Goal: Information Seeking & Learning: Learn about a topic

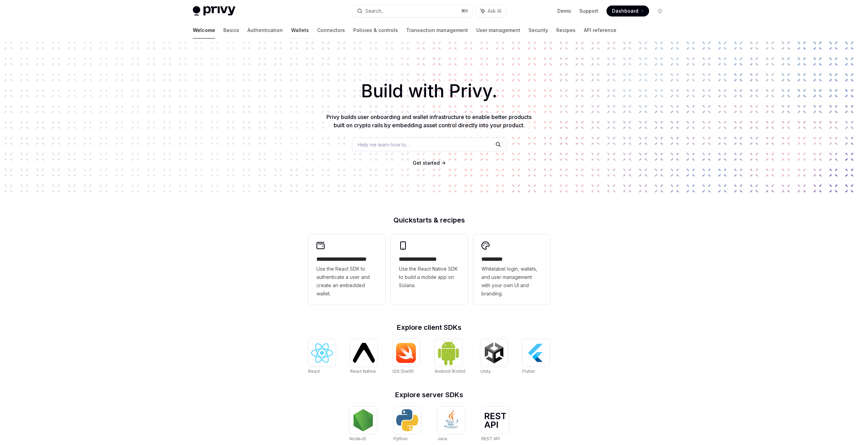
click at [291, 33] on link "Wallets" at bounding box center [300, 30] width 18 height 17
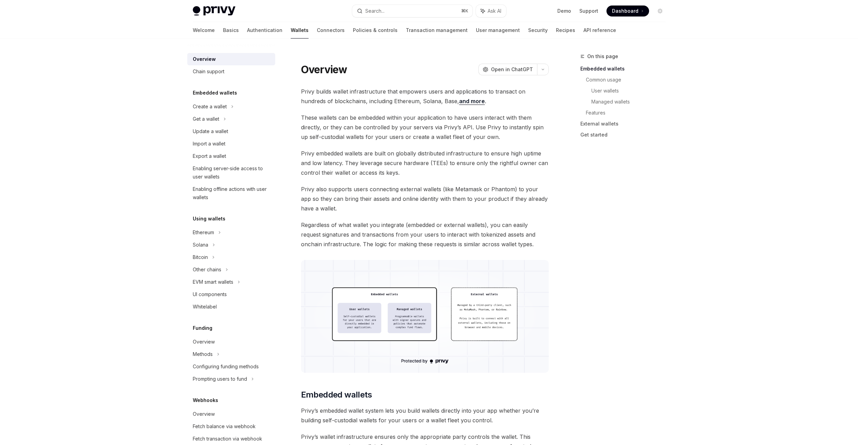
click at [291, 32] on link "Wallets" at bounding box center [300, 30] width 18 height 17
click at [208, 111] on div "Ethereum" at bounding box center [210, 106] width 34 height 8
click at [247, 30] on link "Authentication" at bounding box center [264, 30] width 35 height 17
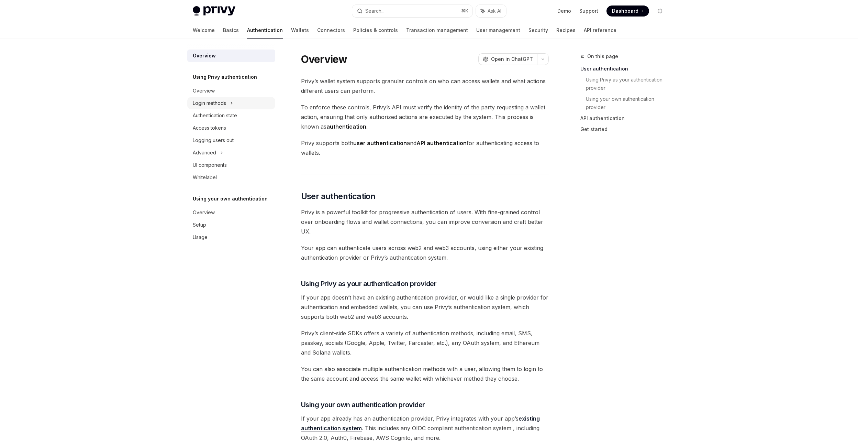
click at [216, 100] on div "Login methods" at bounding box center [209, 103] width 33 height 8
click at [204, 137] on div "Wallet" at bounding box center [204, 140] width 14 height 8
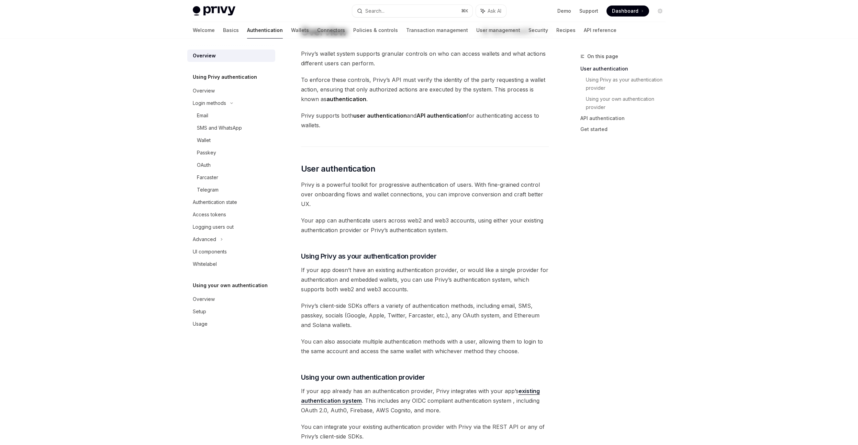
scroll to position [32, 0]
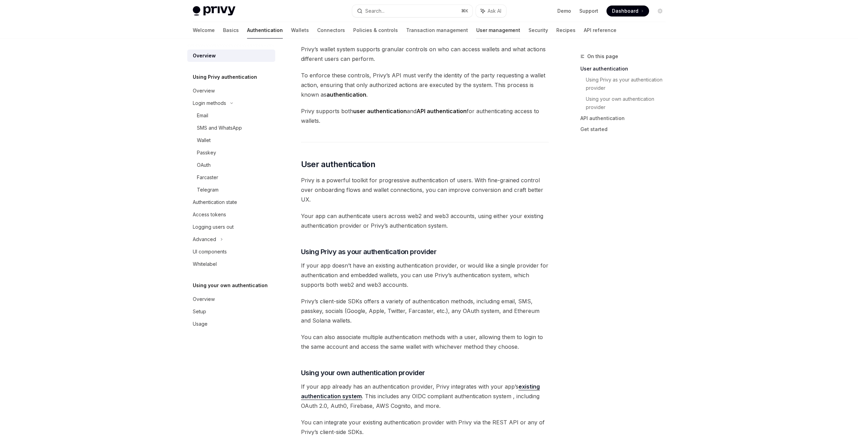
click at [476, 32] on link "User management" at bounding box center [498, 30] width 44 height 17
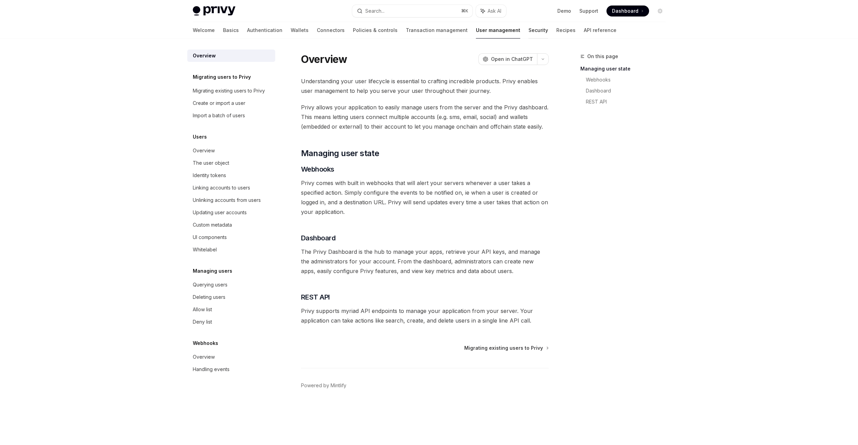
click at [529, 33] on link "Security" at bounding box center [539, 30] width 20 height 17
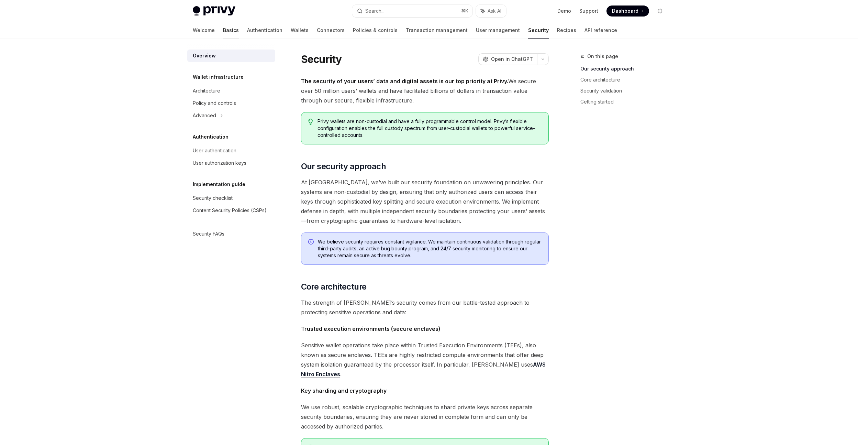
click at [223, 28] on link "Basics" at bounding box center [231, 30] width 16 height 17
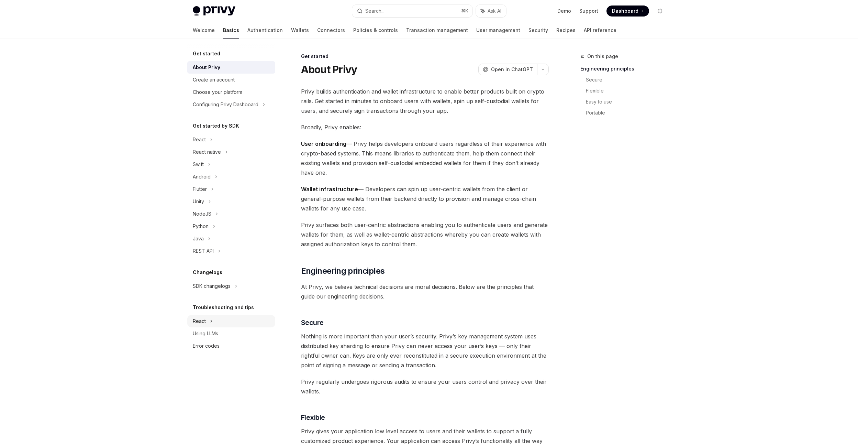
click at [197, 144] on div "React" at bounding box center [199, 139] width 13 height 8
click at [210, 139] on icon at bounding box center [211, 139] width 3 height 8
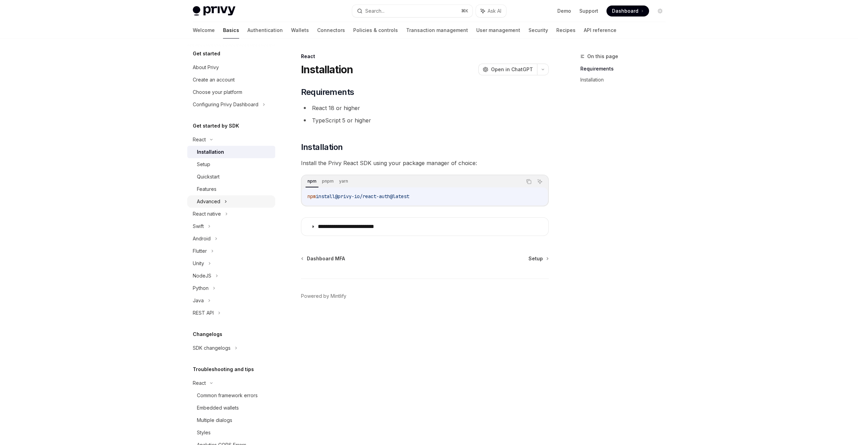
click at [217, 202] on div "Advanced" at bounding box center [208, 201] width 23 height 8
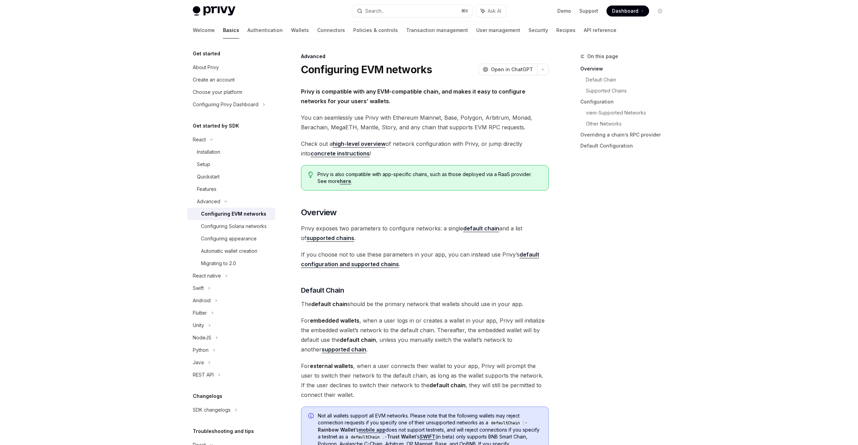
click at [241, 215] on div "Configuring EVM networks" at bounding box center [233, 214] width 65 height 8
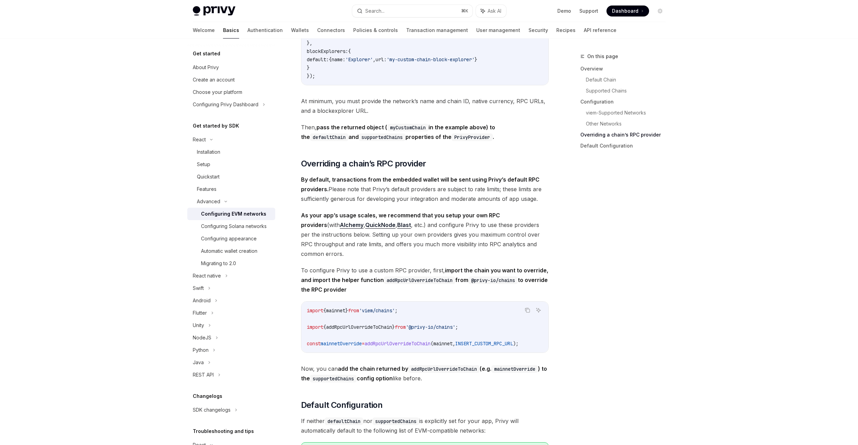
scroll to position [1631, 0]
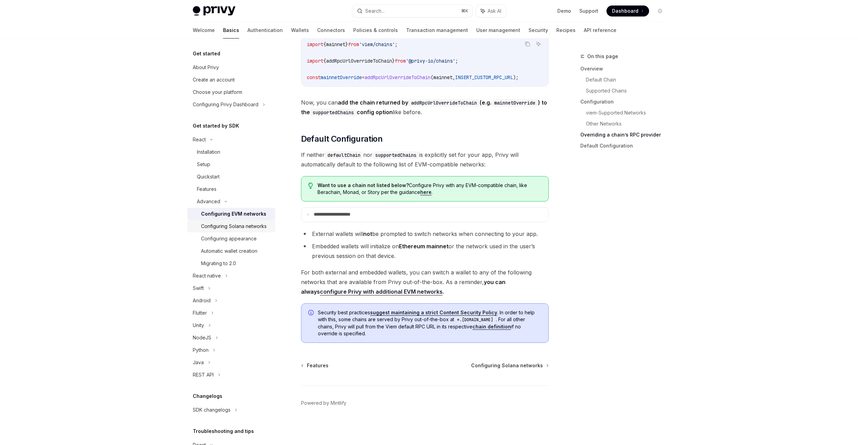
click at [255, 225] on div "Configuring Solana networks" at bounding box center [234, 226] width 66 height 8
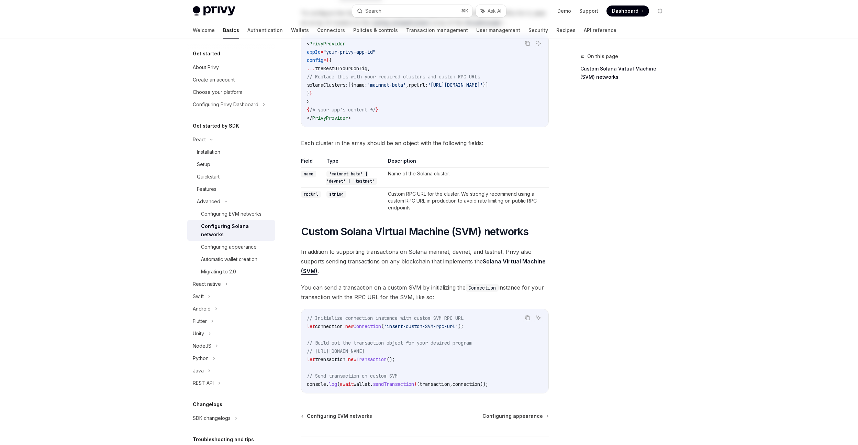
scroll to position [148, 0]
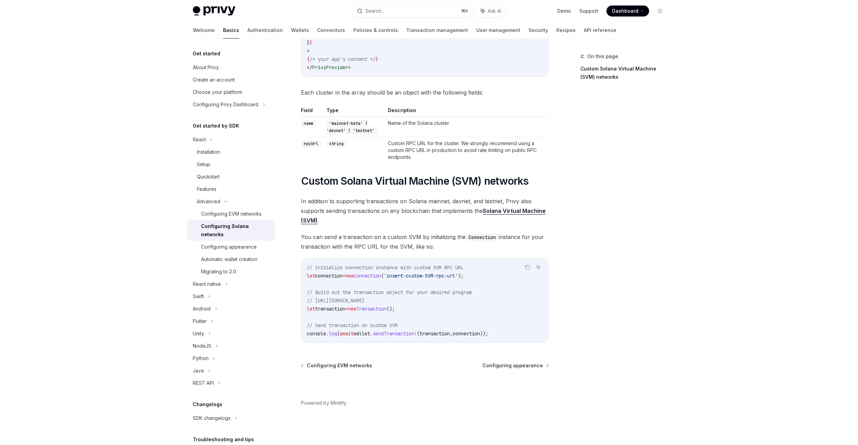
click at [381, 278] on span "Connection" at bounding box center [368, 276] width 28 height 6
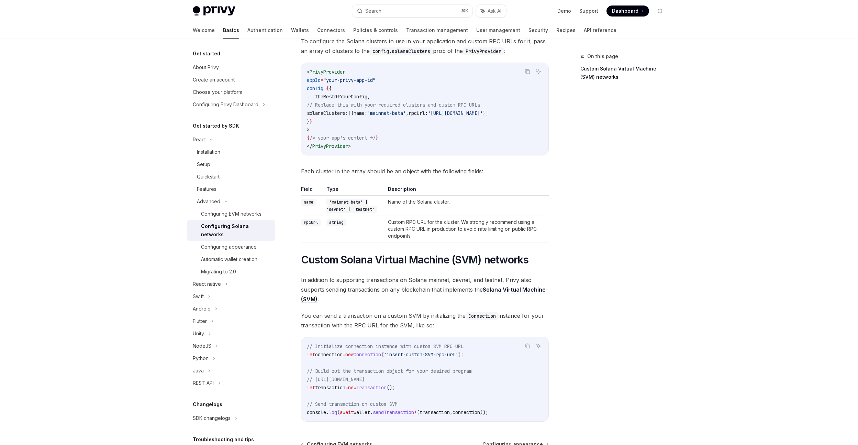
scroll to position [0, 0]
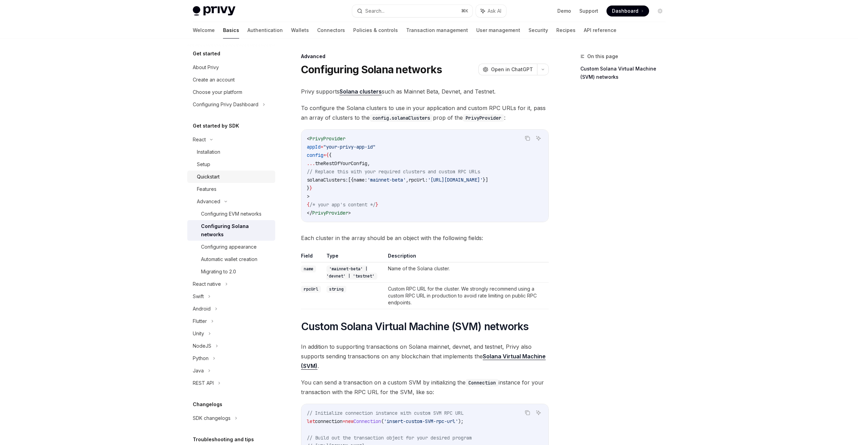
click at [225, 175] on div "Quickstart" at bounding box center [234, 177] width 74 height 8
type textarea "*"
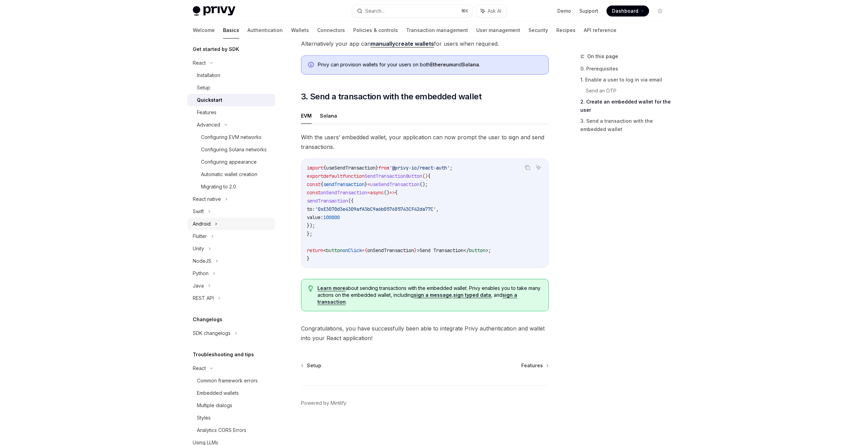
scroll to position [77, 0]
